Goal: Transaction & Acquisition: Purchase product/service

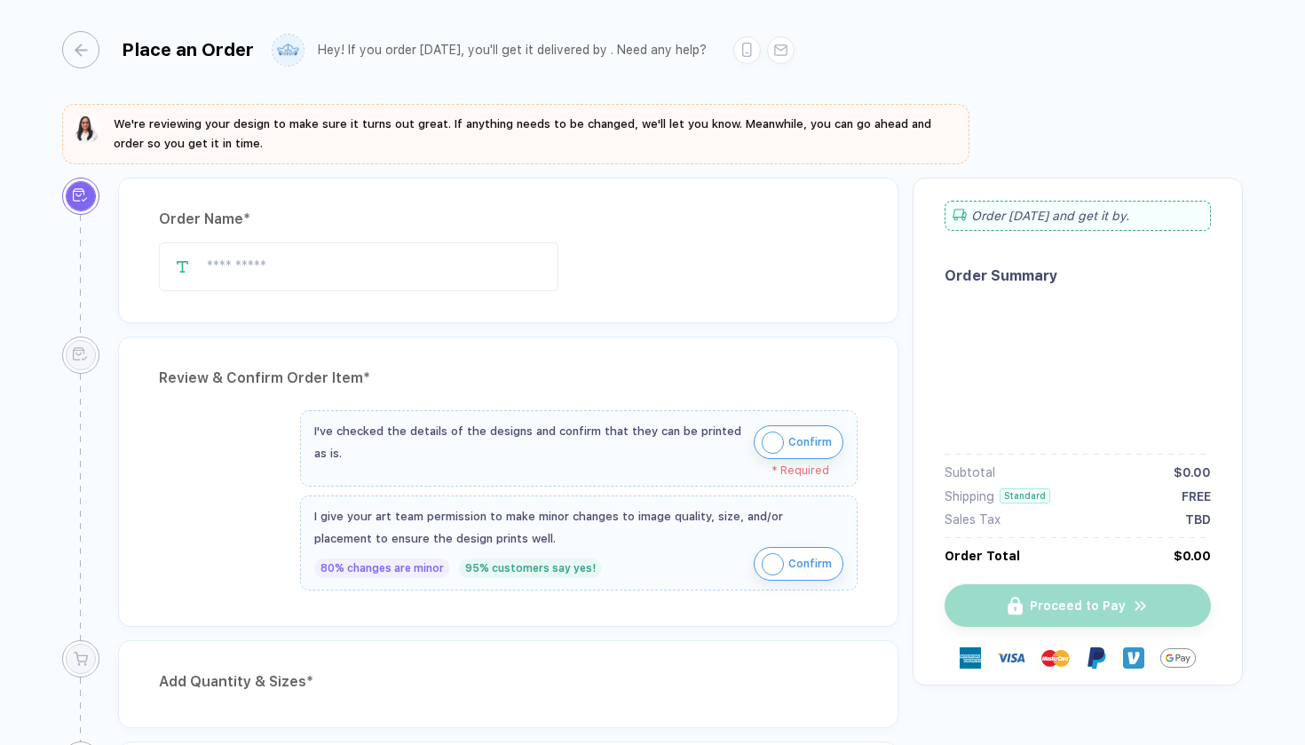
type input "**********"
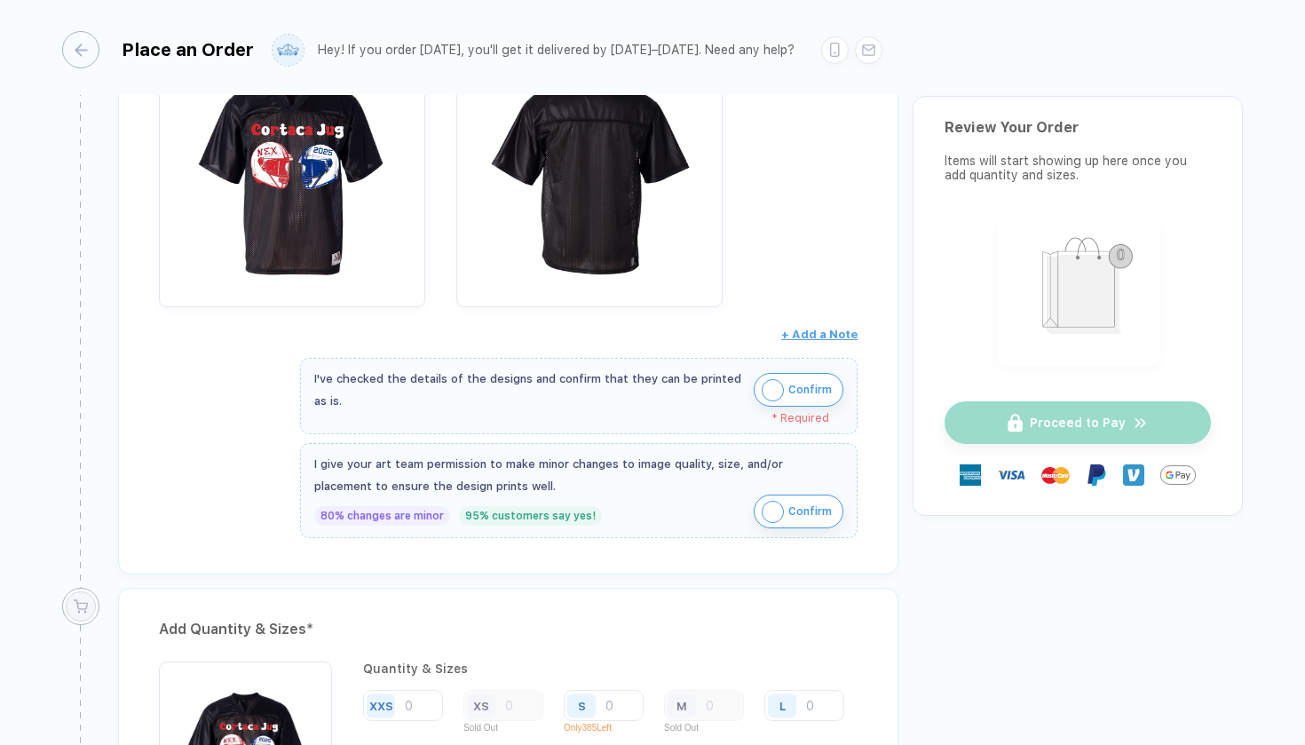
scroll to position [434, 0]
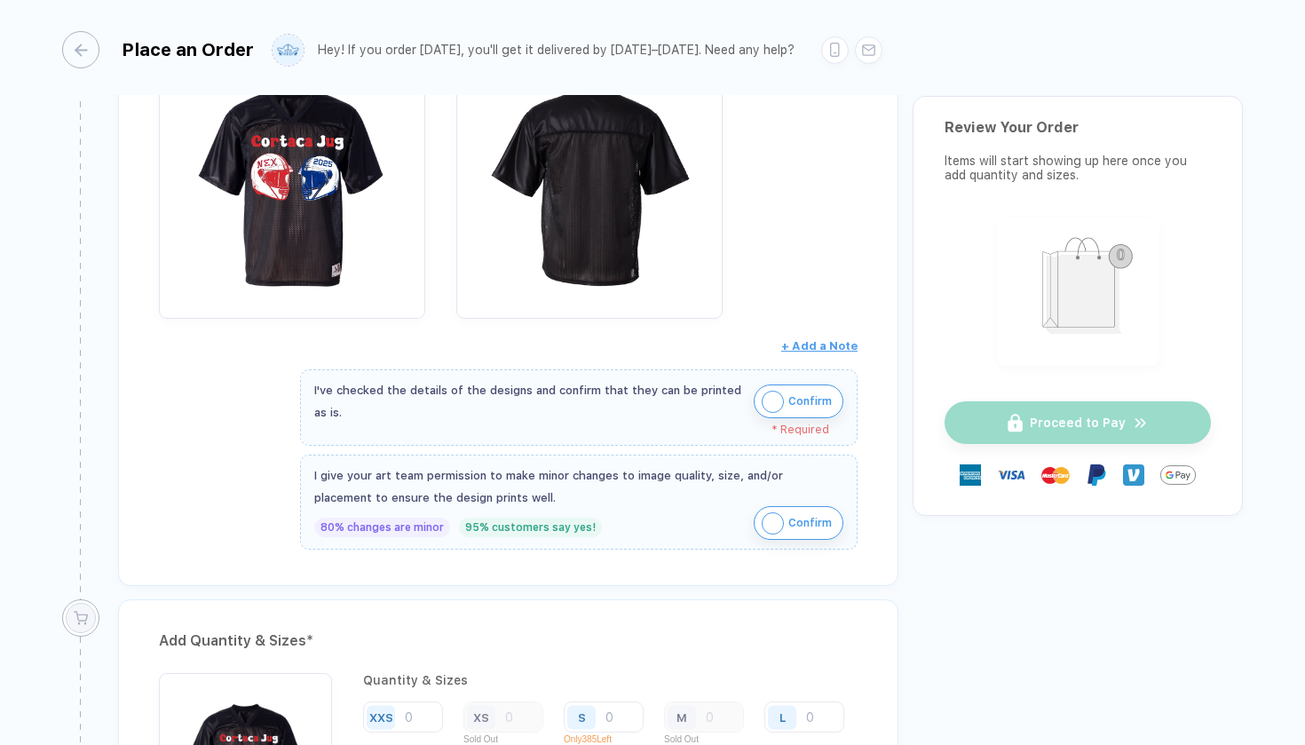
click at [769, 398] on img "button" at bounding box center [772, 402] width 22 height 22
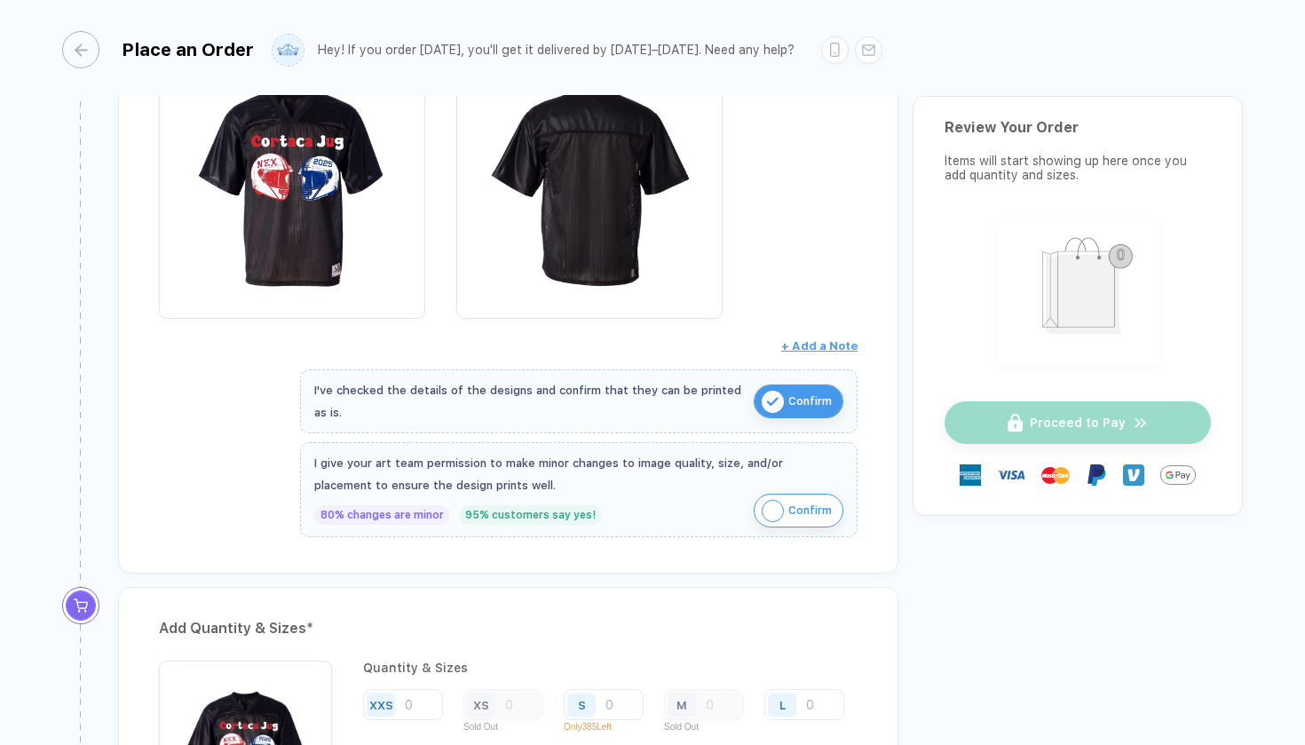
click at [769, 504] on img "button" at bounding box center [772, 511] width 22 height 22
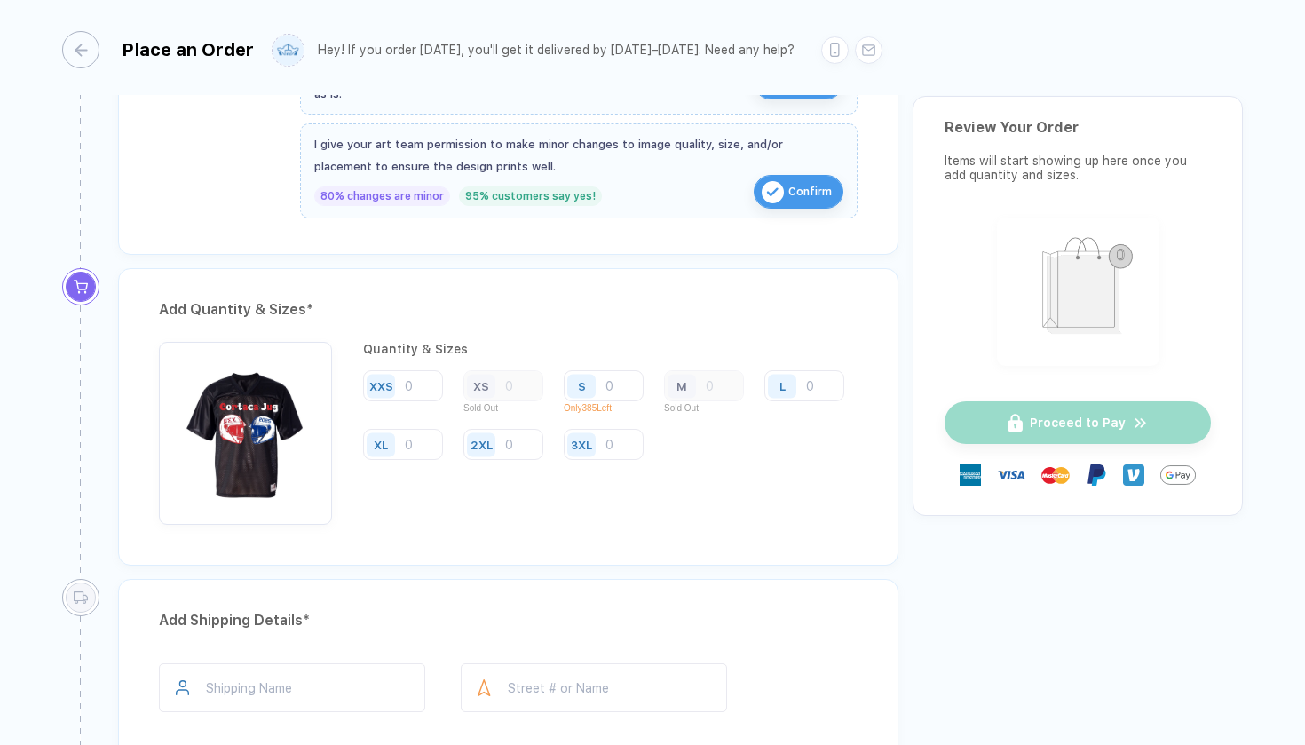
scroll to position [751, 0]
click at [619, 381] on input "number" at bounding box center [604, 387] width 80 height 31
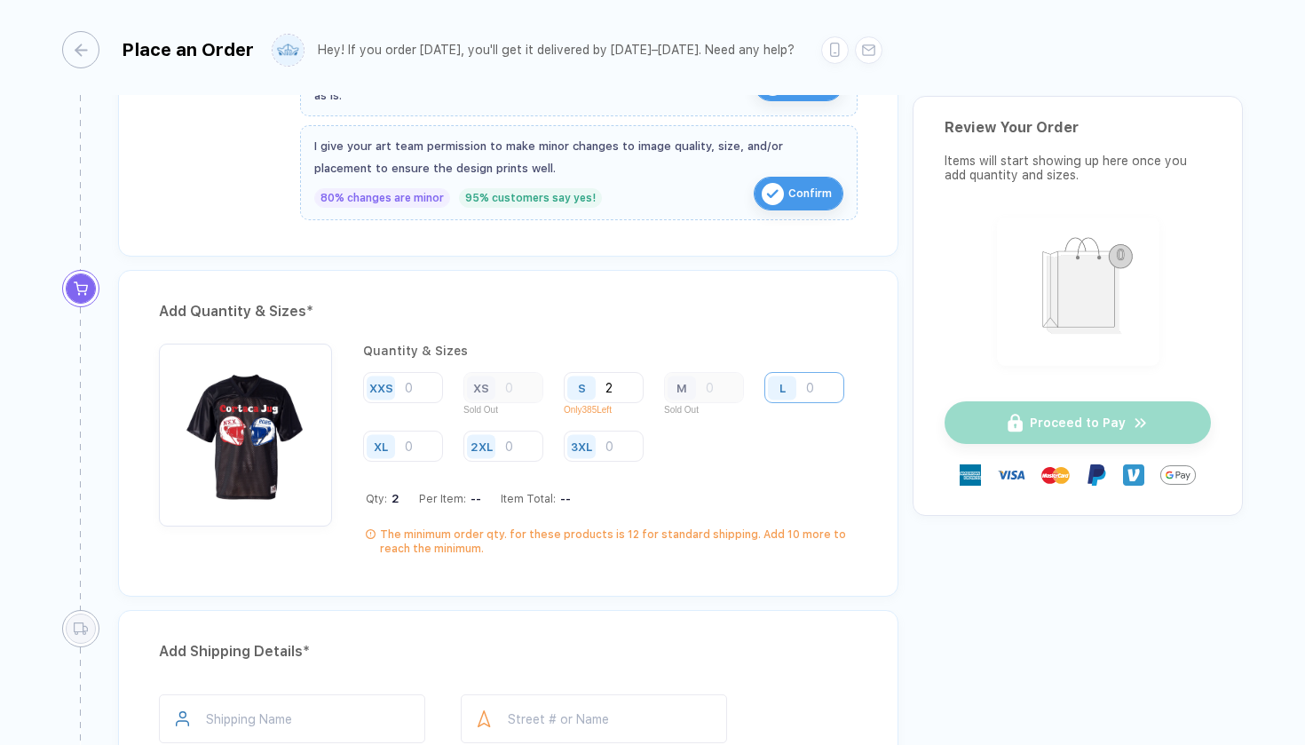
type input "2"
click at [764, 403] on input "number" at bounding box center [804, 387] width 80 height 31
type input "6"
click at [443, 447] on input "number" at bounding box center [403, 445] width 80 height 31
click at [764, 403] on input "6" at bounding box center [804, 387] width 80 height 31
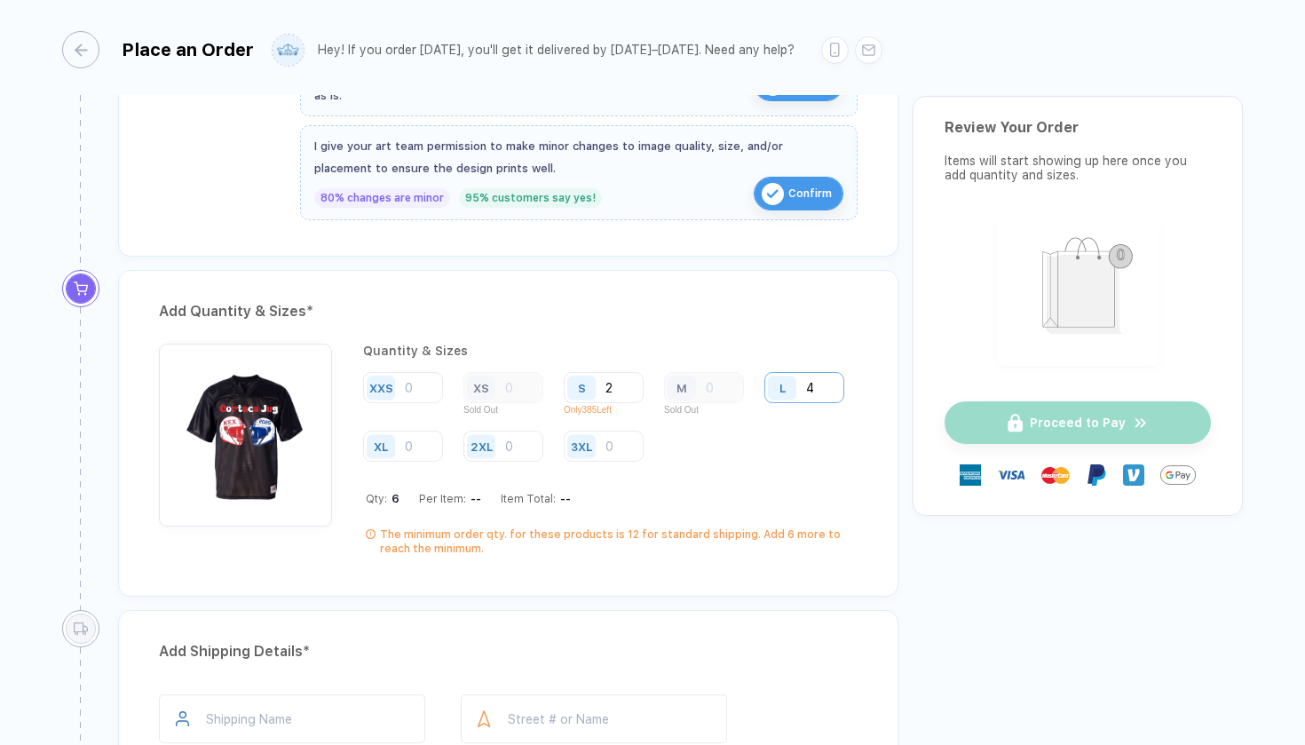
click at [764, 403] on input "4" at bounding box center [804, 387] width 80 height 31
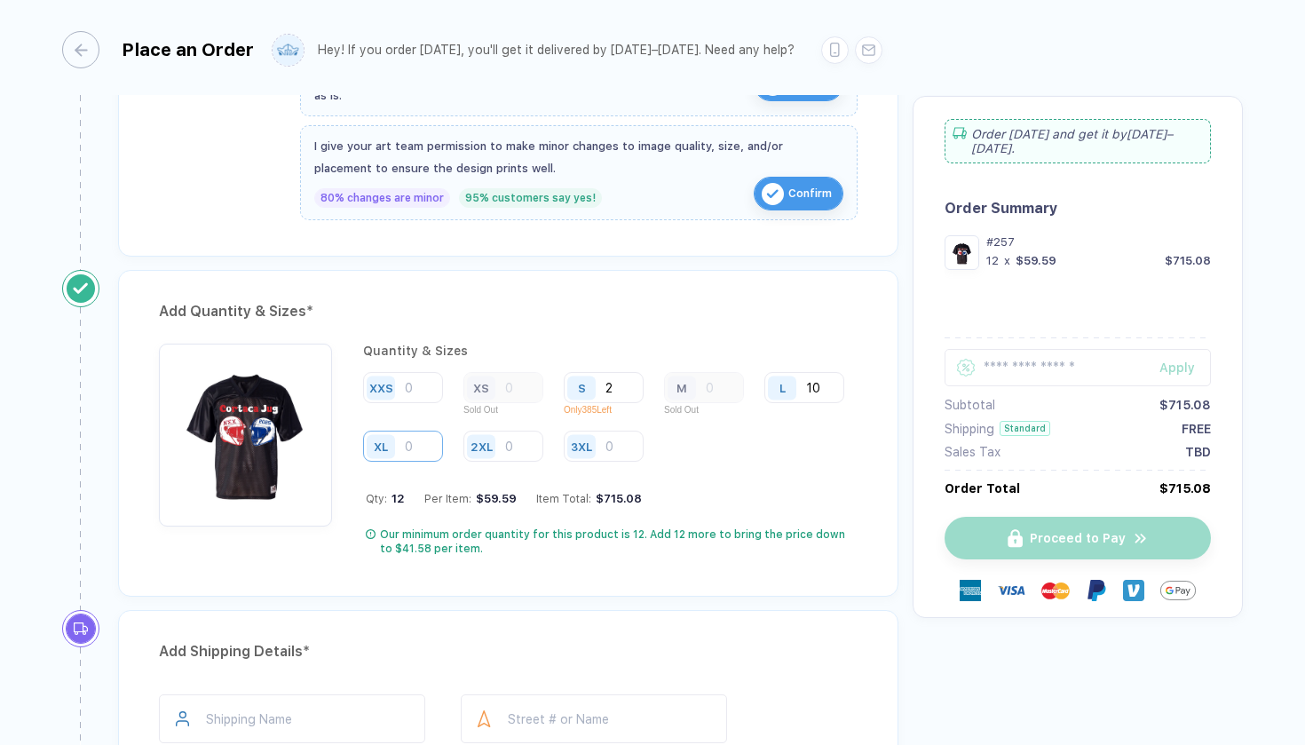
type input "10"
click at [443, 447] on input "number" at bounding box center [403, 445] width 80 height 31
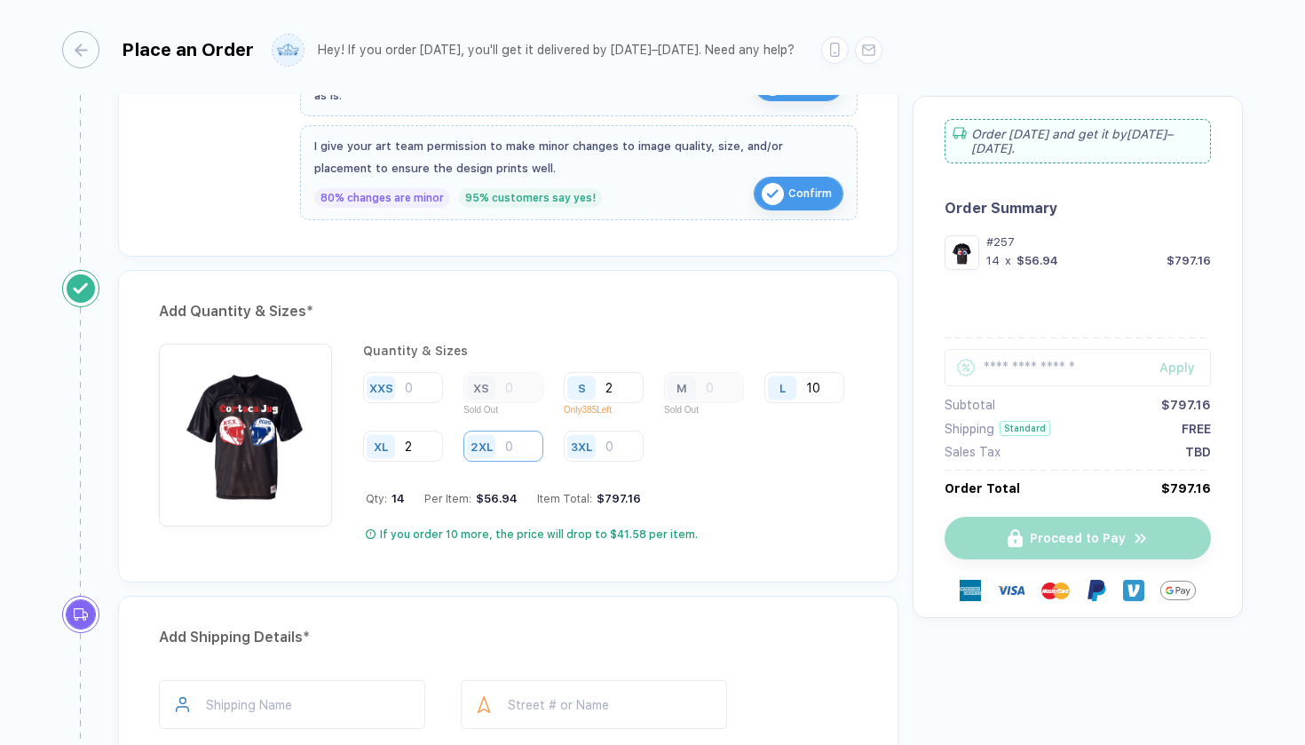
type input "2"
click at [543, 444] on input "number" at bounding box center [503, 445] width 80 height 31
type input "2"
click at [692, 501] on div "Qty: 16 Per Item: $53.71 Item Total: $859.36" at bounding box center [612, 498] width 492 height 13
click at [256, 438] on img "button" at bounding box center [245, 429] width 155 height 155
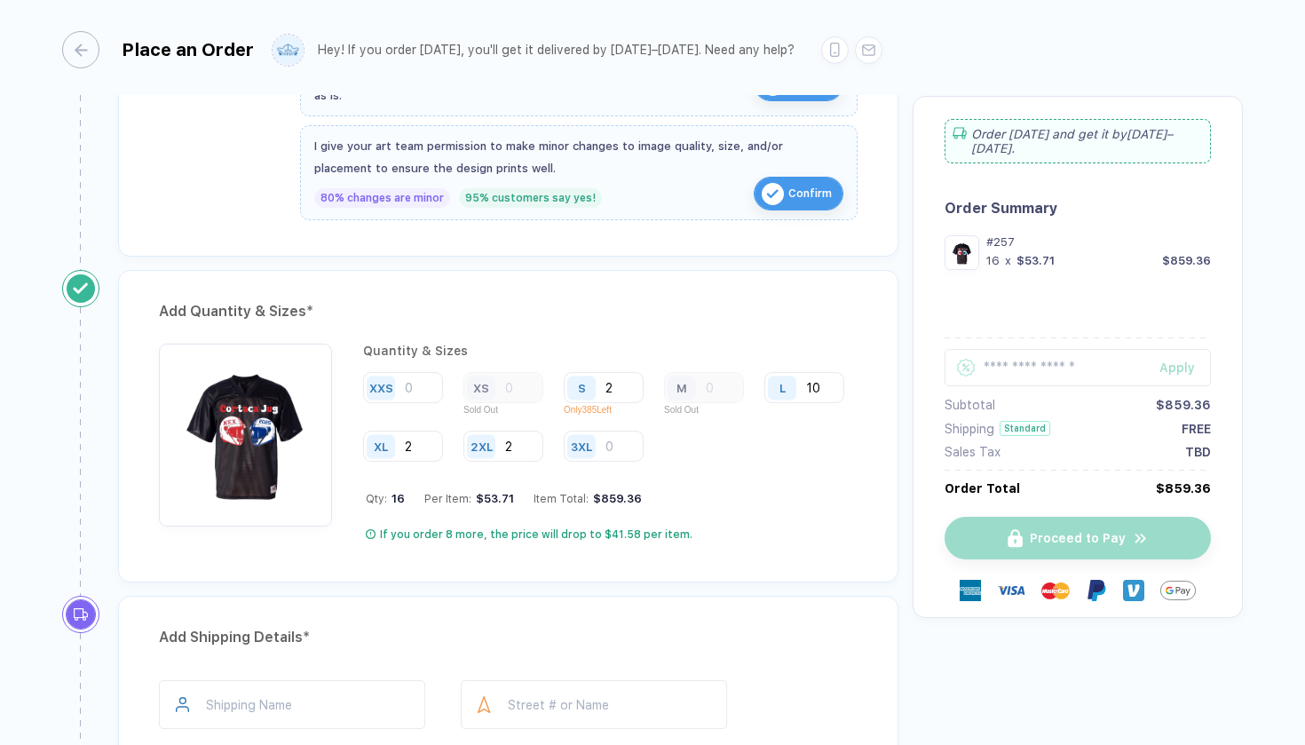
click at [256, 438] on img "button" at bounding box center [245, 429] width 155 height 155
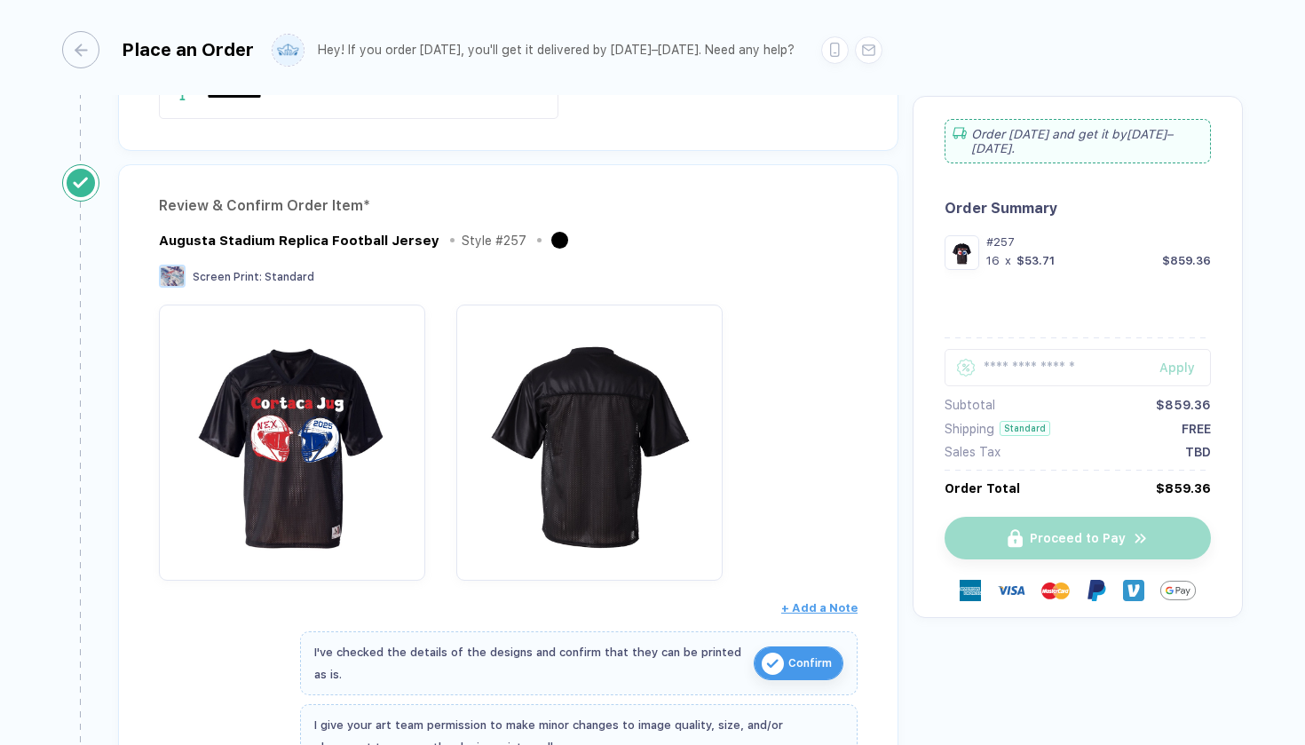
scroll to position [175, 0]
